Goal: Find specific fact: Find specific fact

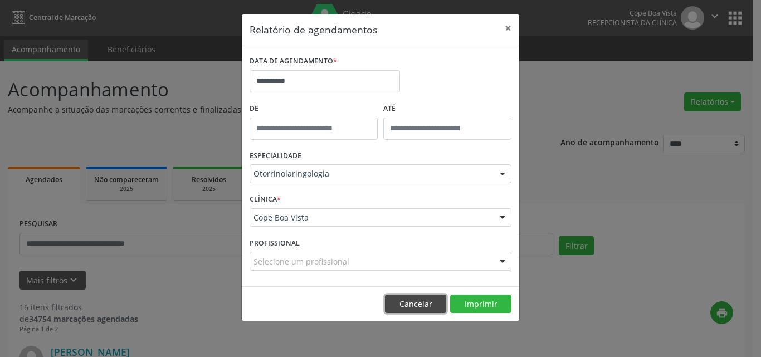
click at [410, 307] on button "Cancelar" at bounding box center [415, 304] width 61 height 19
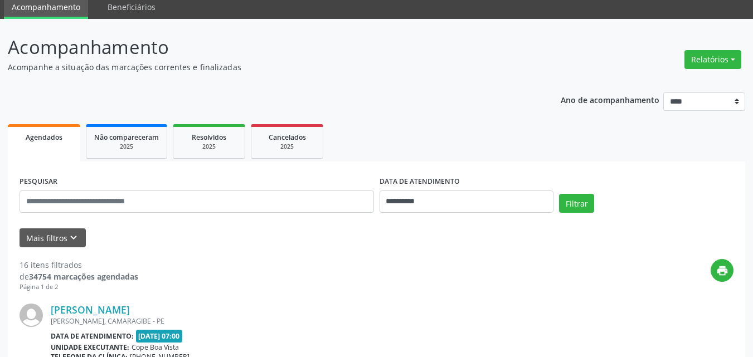
scroll to position [167, 0]
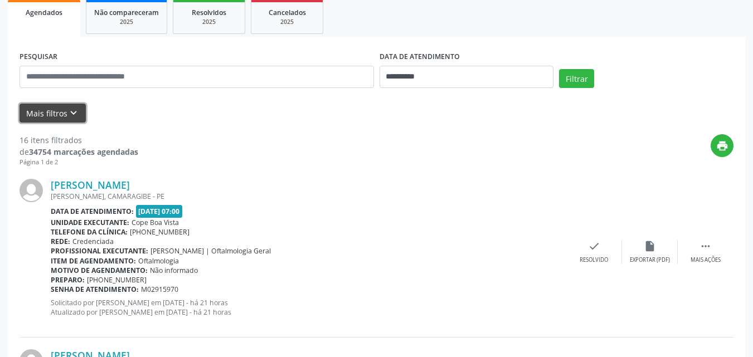
drag, startPoint x: 59, startPoint y: 113, endPoint x: 86, endPoint y: 128, distance: 30.9
click at [60, 113] on button "Mais filtros keyboard_arrow_down" at bounding box center [53, 114] width 66 height 20
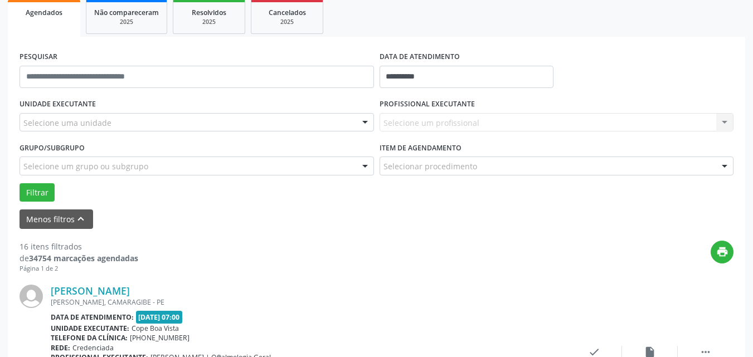
click at [144, 124] on div "Selecione uma unidade" at bounding box center [197, 122] width 354 height 19
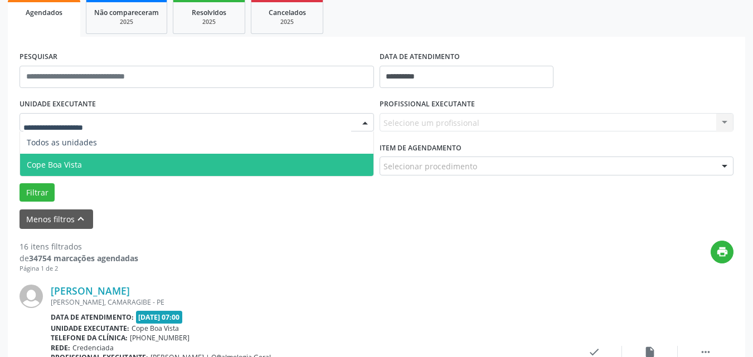
click at [93, 157] on span "Cope Boa Vista" at bounding box center [196, 165] width 353 height 22
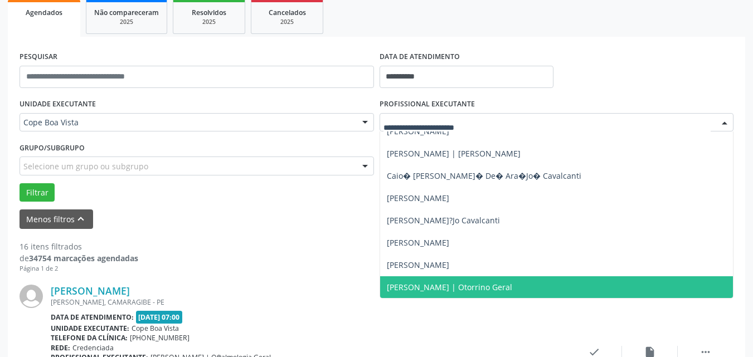
click at [443, 286] on span "[PERSON_NAME] | Otorrino Geral" at bounding box center [449, 287] width 125 height 11
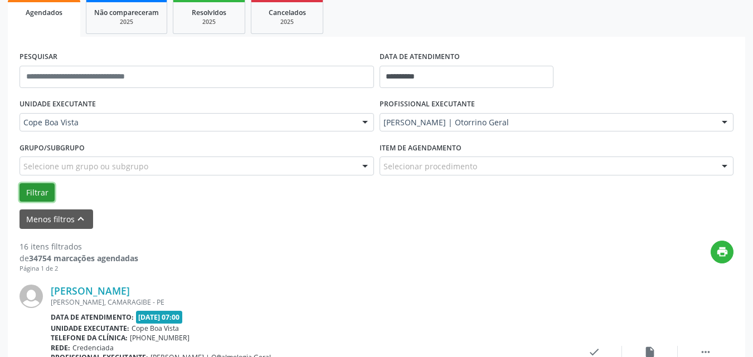
click at [45, 192] on button "Filtrar" at bounding box center [37, 192] width 35 height 19
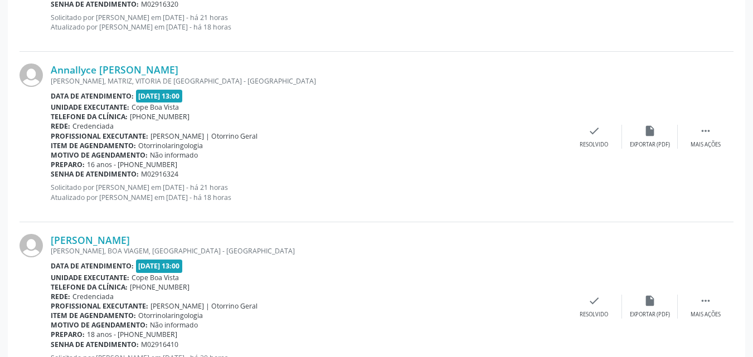
scroll to position [1560, 0]
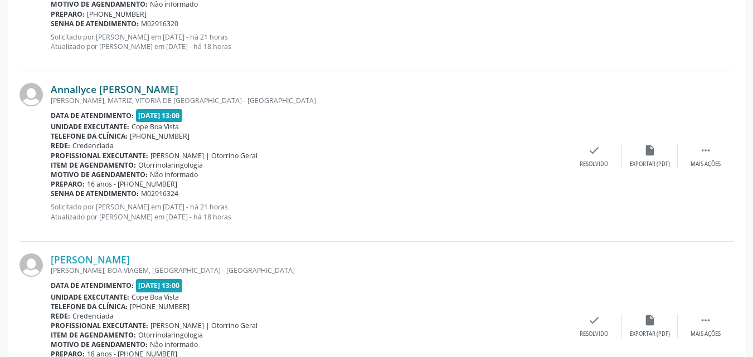
click at [102, 88] on link "Annallyce [PERSON_NAME]" at bounding box center [115, 89] width 128 height 12
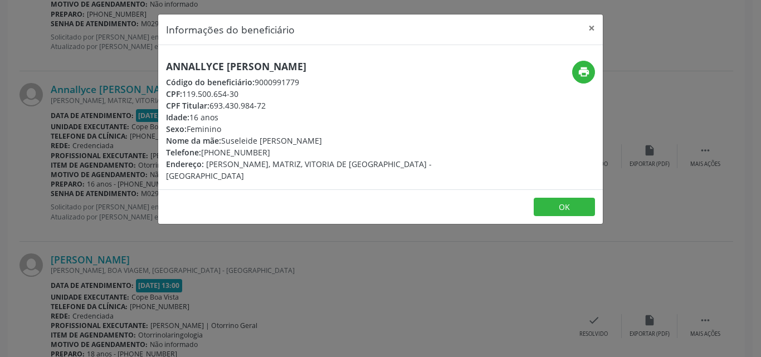
click at [213, 72] on h5 "Annallyce [PERSON_NAME]" at bounding box center [306, 67] width 281 height 12
copy div "Annallyce [PERSON_NAME]"
drag, startPoint x: 205, startPoint y: 153, endPoint x: 278, endPoint y: 153, distance: 72.4
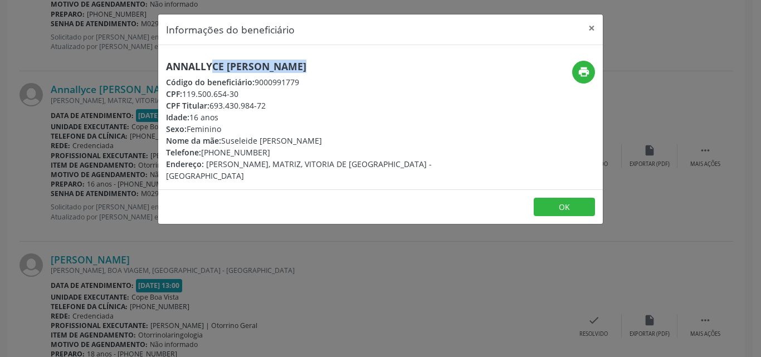
click at [278, 153] on div "Telefone: [PHONE_NUMBER]" at bounding box center [306, 153] width 281 height 12
copy div "81) 99268-0220"
drag, startPoint x: 112, startPoint y: 254, endPoint x: 113, endPoint y: 245, distance: 9.0
click at [113, 250] on div "Informações do beneficiário × Annallyce [PERSON_NAME] Código do beneficiário: 9…" at bounding box center [380, 178] width 761 height 357
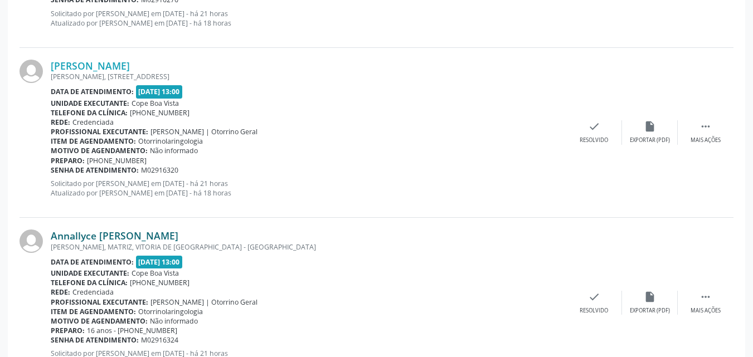
scroll to position [1358, 0]
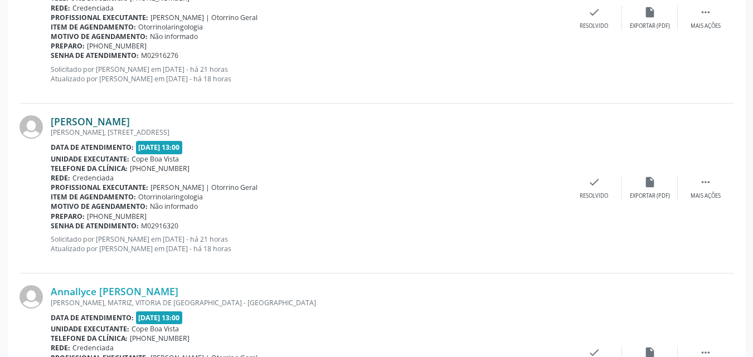
click at [109, 118] on link "[PERSON_NAME]" at bounding box center [90, 121] width 79 height 12
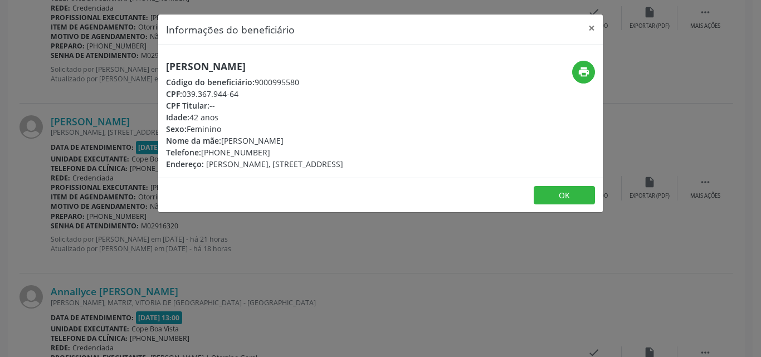
click at [228, 61] on h5 "[PERSON_NAME]" at bounding box center [254, 67] width 177 height 12
drag, startPoint x: 212, startPoint y: 71, endPoint x: 230, endPoint y: 61, distance: 20.0
click at [230, 61] on h5 "[PERSON_NAME]" at bounding box center [254, 67] width 177 height 12
copy div "[PERSON_NAME]"
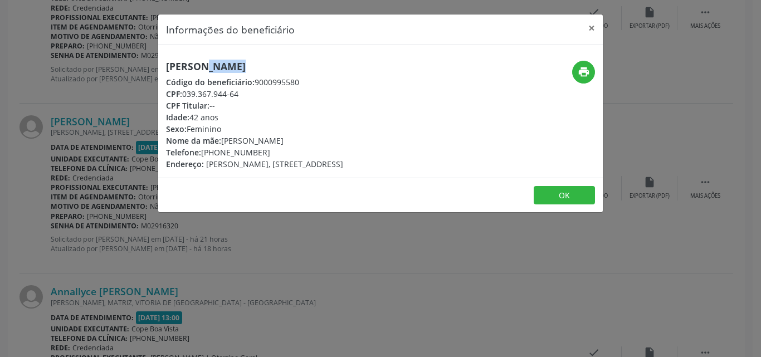
drag, startPoint x: 205, startPoint y: 153, endPoint x: 267, endPoint y: 144, distance: 63.0
click at [267, 144] on div "[PERSON_NAME] Código do beneficiário: 9000995580 CPF: 039.367.944-64 CPF Titula…" at bounding box center [254, 115] width 177 height 109
copy div "Souza Telefone: ("
click at [267, 144] on div "Nome da mãe: [PERSON_NAME]" at bounding box center [254, 141] width 177 height 12
drag, startPoint x: 262, startPoint y: 151, endPoint x: 205, endPoint y: 153, distance: 58.0
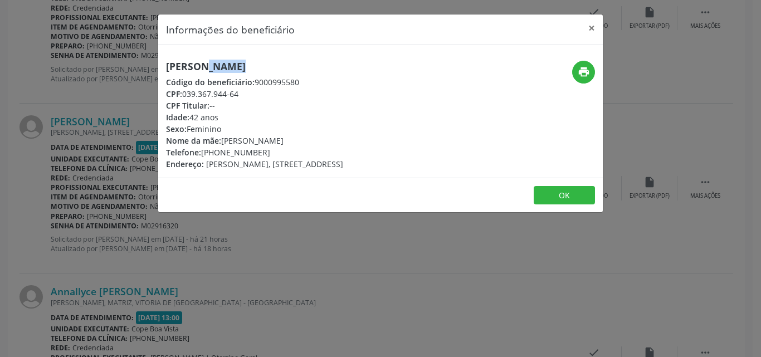
click at [205, 153] on div "Telefone: [PHONE_NUMBER]" at bounding box center [254, 153] width 177 height 12
copy div "81) 99506-0260"
click at [87, 169] on div "Informações do beneficiário × [PERSON_NAME] Código do beneficiário: 9000995580 …" at bounding box center [380, 178] width 761 height 357
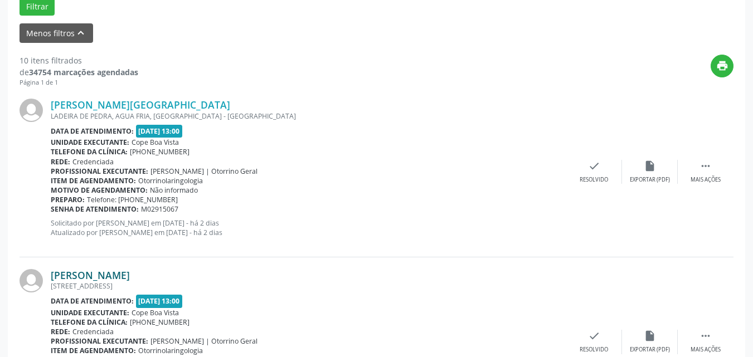
scroll to position [299, 0]
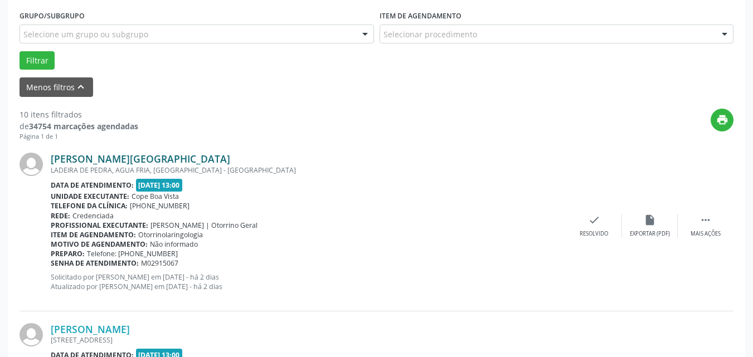
click at [104, 162] on link "[PERSON_NAME][GEOGRAPHIC_DATA]" at bounding box center [140, 159] width 179 height 12
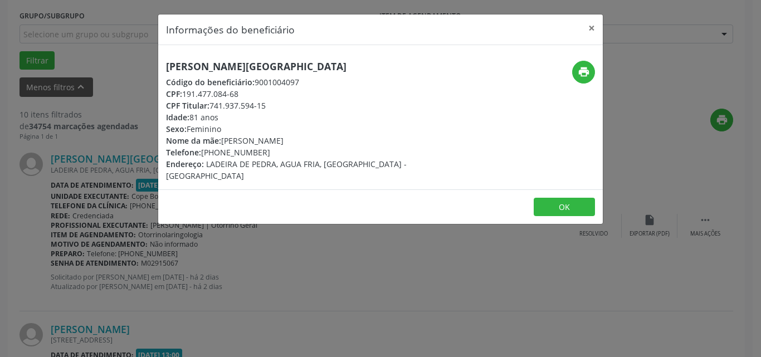
click at [216, 65] on h5 "[PERSON_NAME][GEOGRAPHIC_DATA]" at bounding box center [306, 67] width 281 height 12
click at [216, 64] on h5 "[PERSON_NAME][GEOGRAPHIC_DATA]" at bounding box center [306, 67] width 281 height 12
copy div "[PERSON_NAME][GEOGRAPHIC_DATA]"
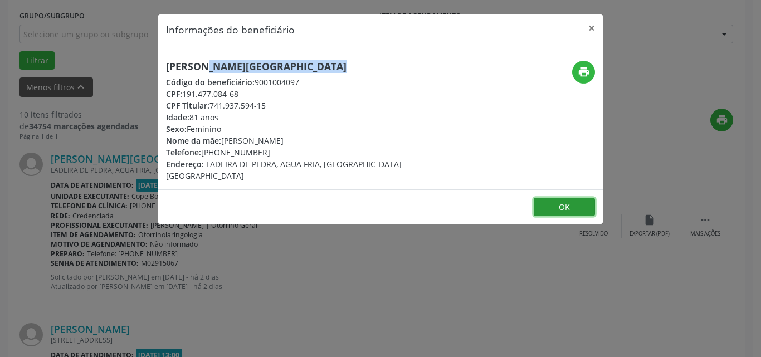
click at [555, 198] on button "OK" at bounding box center [564, 207] width 61 height 19
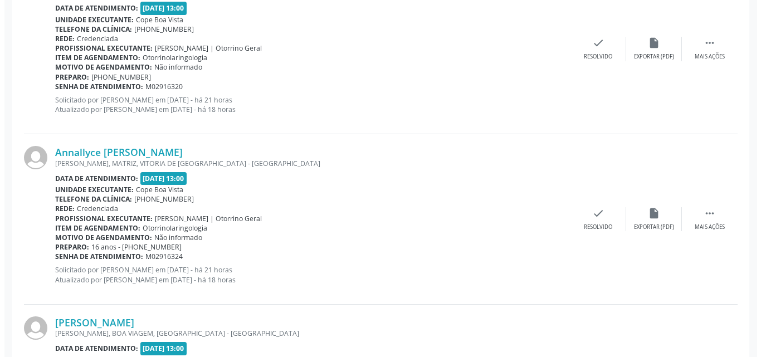
scroll to position [1748, 0]
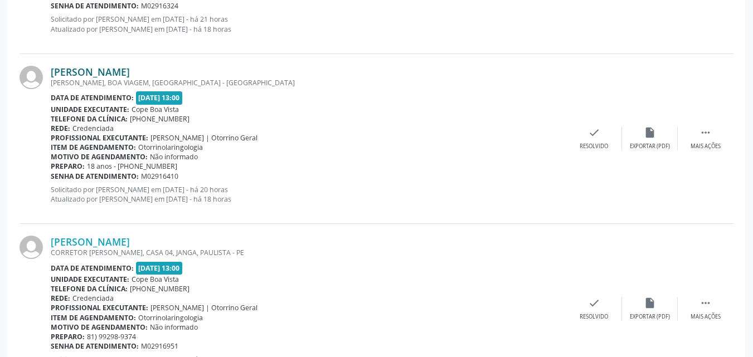
click at [130, 69] on link "[PERSON_NAME]" at bounding box center [90, 72] width 79 height 12
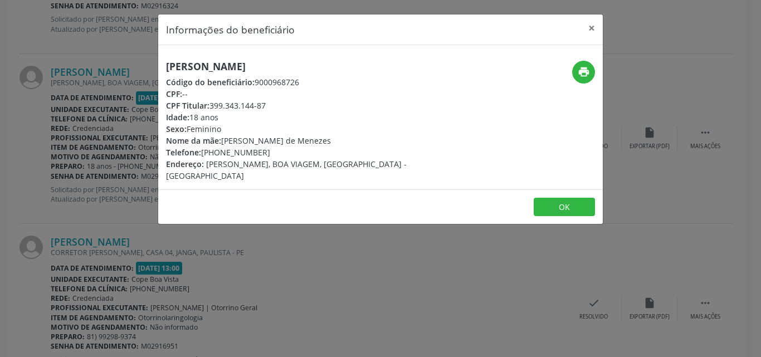
drag, startPoint x: 212, startPoint y: 108, endPoint x: 269, endPoint y: 103, distance: 57.1
click at [269, 103] on div "CPF Titular: 399.343.144-87" at bounding box center [306, 106] width 281 height 12
copy div "399.343.144-87"
